Goal: Task Accomplishment & Management: Manage account settings

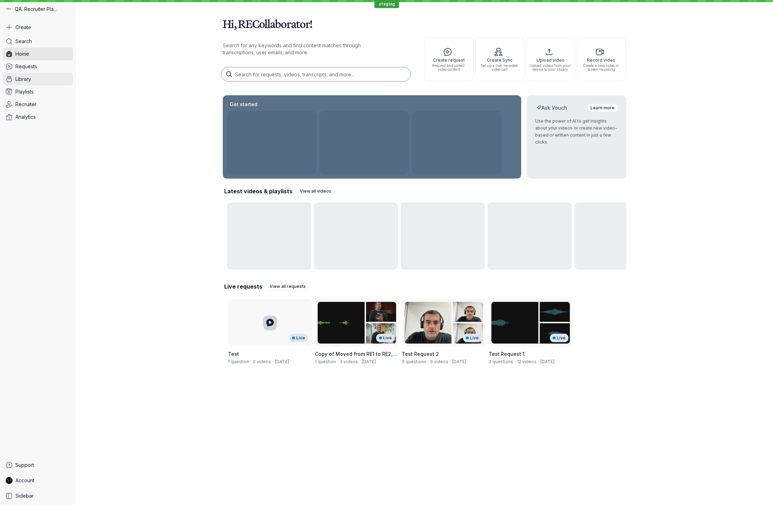
click at [35, 80] on link "Library" at bounding box center [38, 79] width 70 height 13
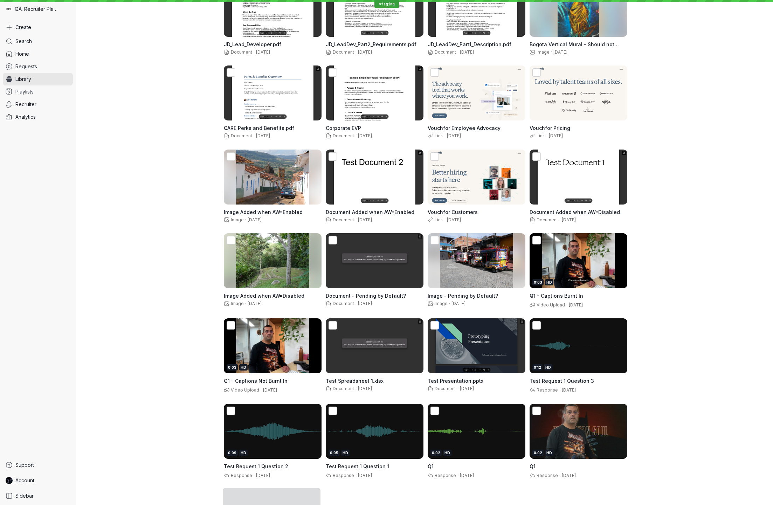
scroll to position [154, 0]
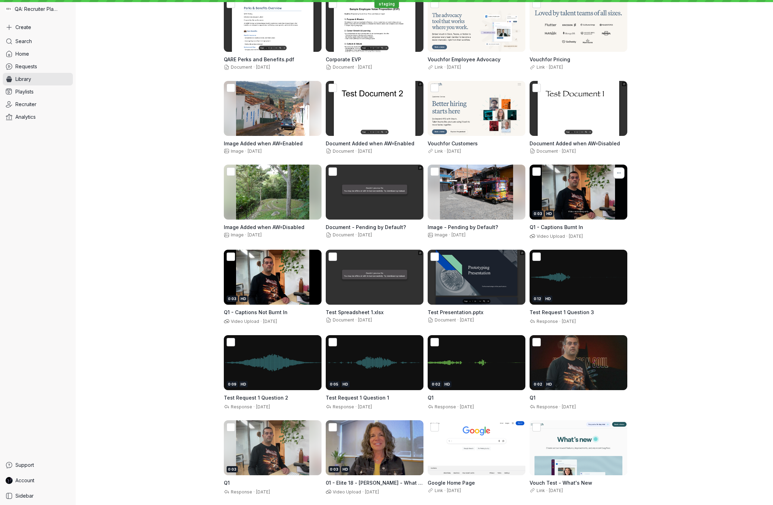
click at [620, 173] on icon "More actions" at bounding box center [620, 173] width 1 height 1
drag, startPoint x: 724, startPoint y: 358, endPoint x: 721, endPoint y: 363, distance: 5.5
click at [724, 358] on div "All filters Type Contact Tag Location 98 results Select all Sort by: Newest JD_…" at bounding box center [424, 316] width 697 height 885
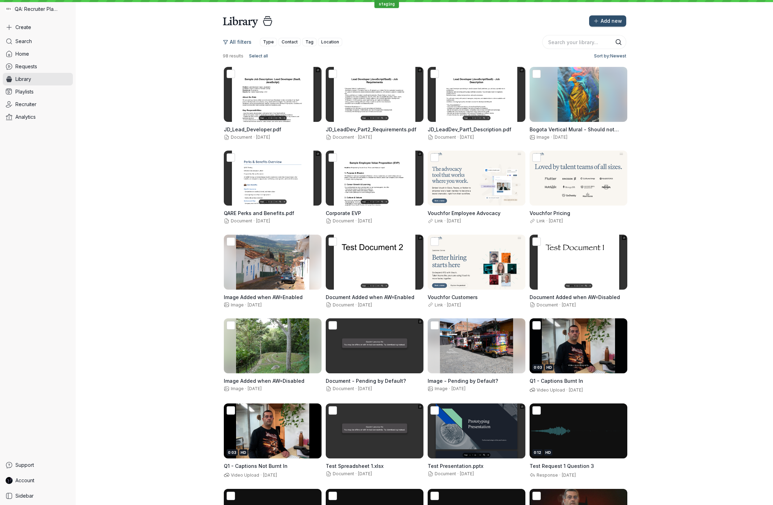
click at [300, 55] on div "98 results Select all Sort by: Newest" at bounding box center [425, 56] width 404 height 8
click at [314, 75] on icon "More actions" at bounding box center [313, 76] width 8 height 6
click at [661, 118] on div "All filters Type Contact Tag Location 98 results Select all Sort by: Newest JD_…" at bounding box center [424, 470] width 697 height 885
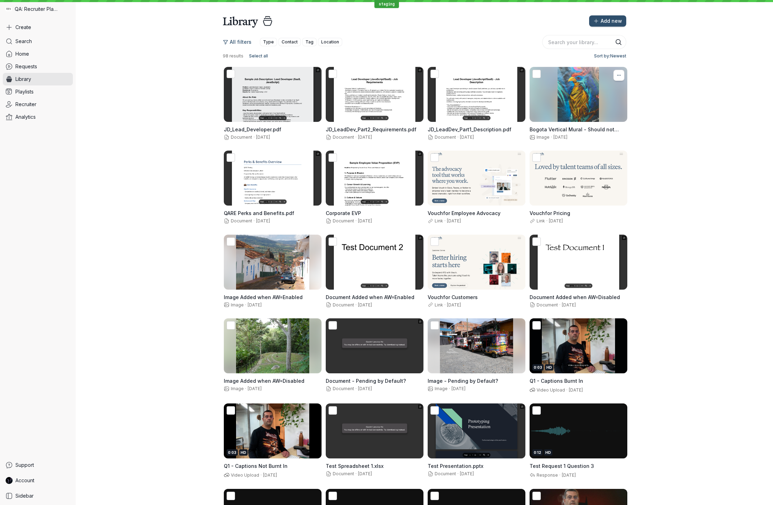
click at [618, 74] on icon "More actions" at bounding box center [619, 76] width 8 height 6
click at [518, 243] on icon "More actions" at bounding box center [518, 243] width 1 height 1
click at [686, 323] on div "All filters Type Contact Tag Location 98 results Select all Sort by: Newest JD_…" at bounding box center [424, 470] width 697 height 885
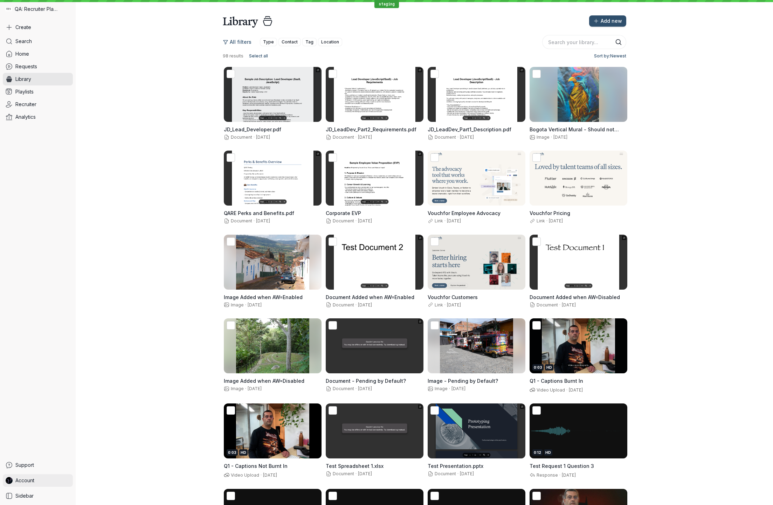
click at [48, 483] on link "Account" at bounding box center [38, 480] width 70 height 13
click at [141, 379] on span "Organization settings" at bounding box center [116, 381] width 70 height 7
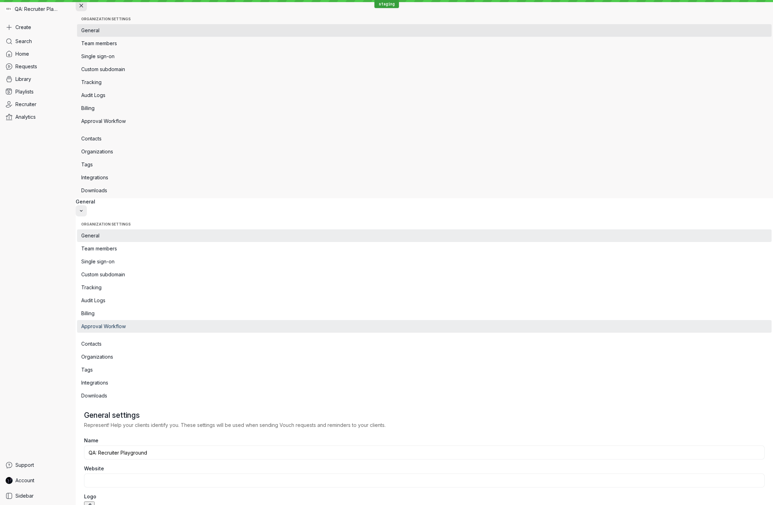
click at [124, 323] on span "Approval Workflow" at bounding box center [424, 326] width 686 height 7
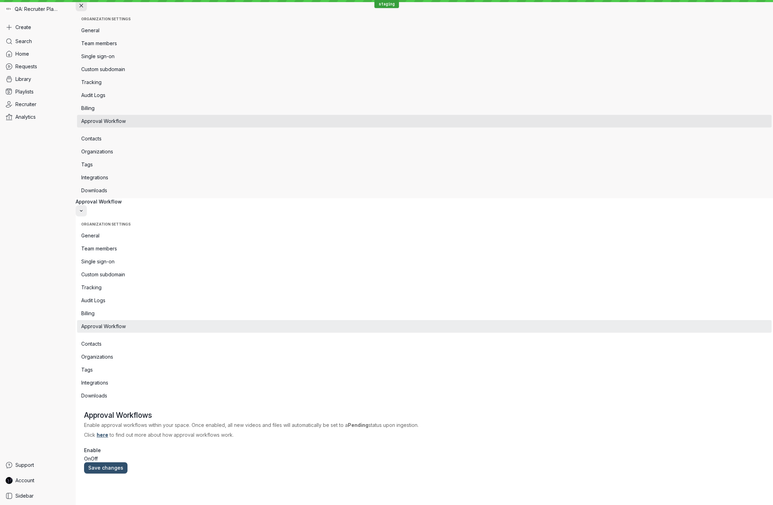
click at [98, 456] on span "Off" at bounding box center [94, 459] width 7 height 6
click at [0, 0] on input "On Off" at bounding box center [0, 0] width 0 height 0
click at [123, 464] on span "Save changes" at bounding box center [105, 467] width 35 height 7
click at [28, 81] on span "Library" at bounding box center [23, 79] width 16 height 7
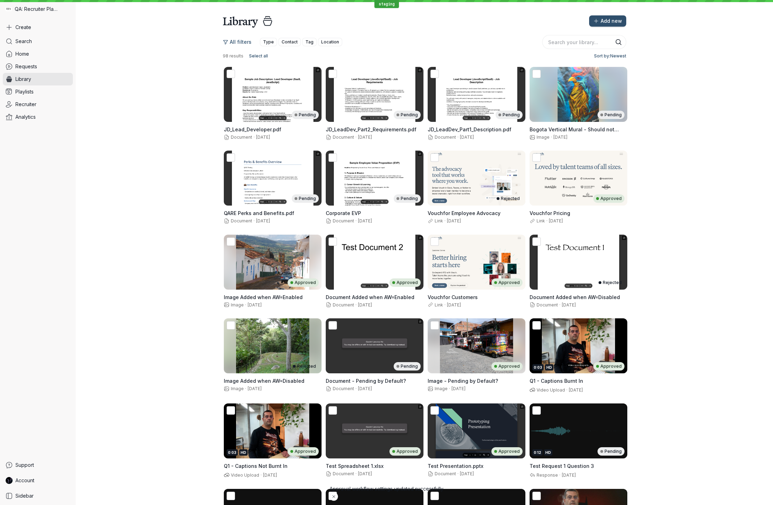
click at [684, 185] on div "All filters Type Contact Tag Location 98 results Select all Sort by: Newest Pen…" at bounding box center [424, 470] width 697 height 885
